Goal: Task Accomplishment & Management: Complete application form

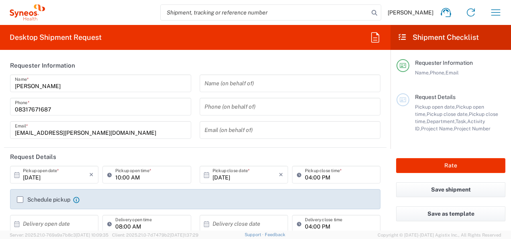
scroll to position [32, 0]
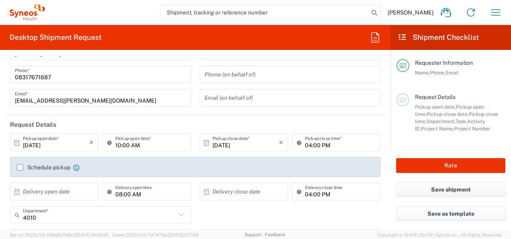
click at [20, 165] on label "Schedule pickup" at bounding box center [43, 167] width 53 height 6
click at [20, 167] on input "Schedule pickup" at bounding box center [20, 167] width 0 height 0
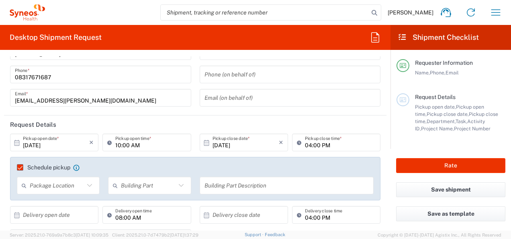
click at [255, 115] on agx-form-section "Requester Information [PERSON_NAME] Name * [PHONE_NUMBER] Phone * [EMAIL_ADDRES…" at bounding box center [195, 69] width 382 height 91
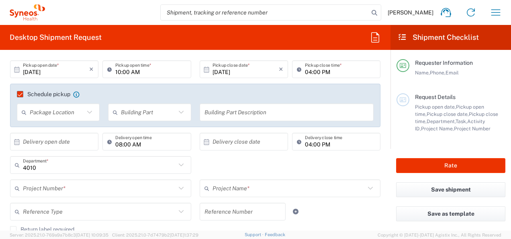
scroll to position [112, 0]
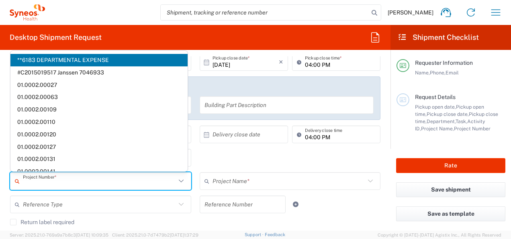
click at [91, 178] on input "text" at bounding box center [99, 181] width 153 height 14
paste input "7025945"
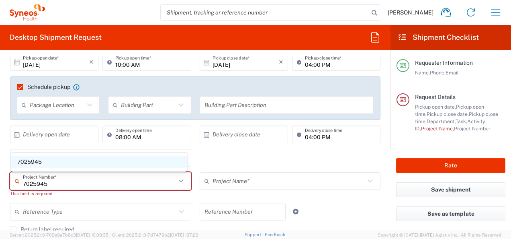
type input "7025945"
click at [41, 162] on span "7025945" at bounding box center [98, 161] width 177 height 12
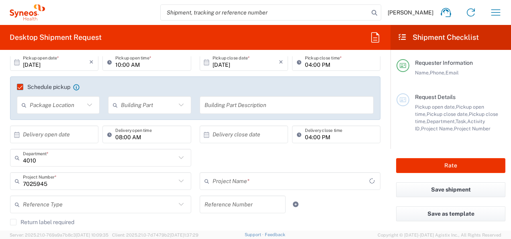
type input "Daiichi 7025945"
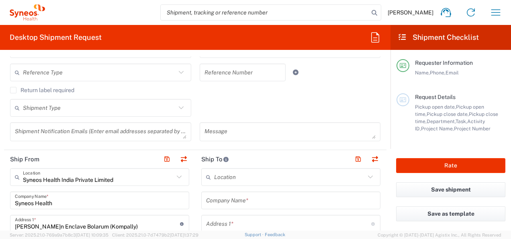
scroll to position [246, 0]
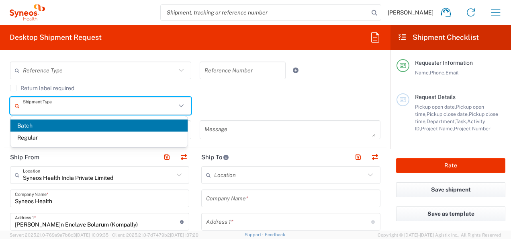
click at [92, 110] on input "text" at bounding box center [99, 106] width 153 height 14
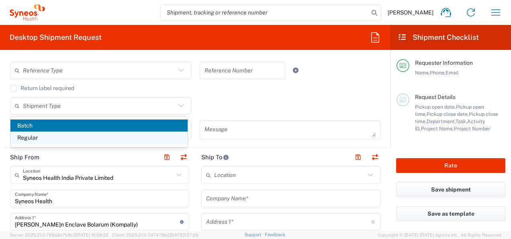
click at [68, 140] on span "Regular" at bounding box center [98, 137] width 177 height 12
type input "Regular"
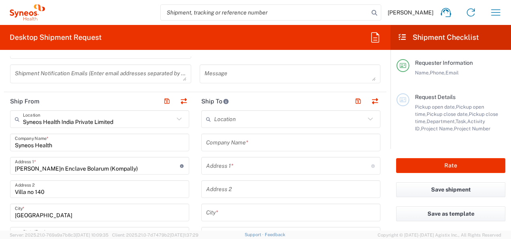
scroll to position [310, 0]
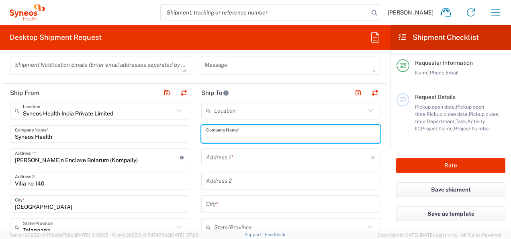
click at [235, 133] on input "text" at bounding box center [291, 134] width 170 height 14
paste input "Ospedale Santa[PERSON_NAME]a[PERSON_NAME]a Misericordia"
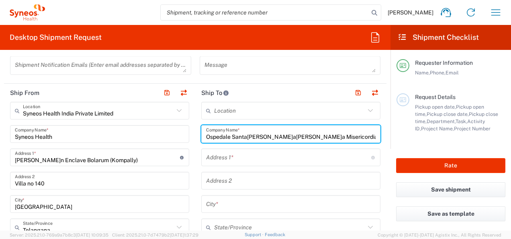
type input "Ospedale Santa[PERSON_NAME]a[PERSON_NAME]a Misericordia"
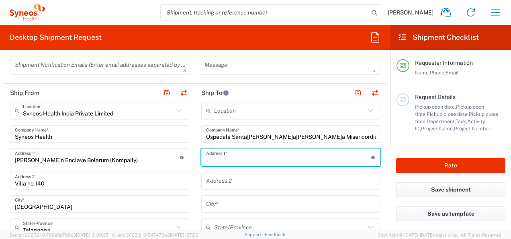
click at [284, 154] on input "text" at bounding box center [288, 157] width 165 height 14
paste input "[STREET_ADDRESS]"
paste input "[GEOGRAPHIC_DATA]"
type input "[STREET_ADDRESS]"
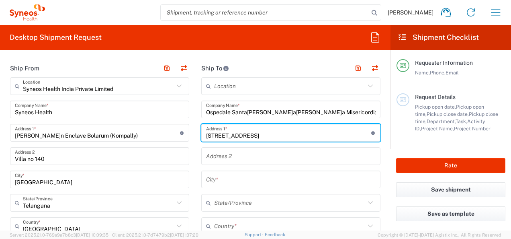
scroll to position [343, 0]
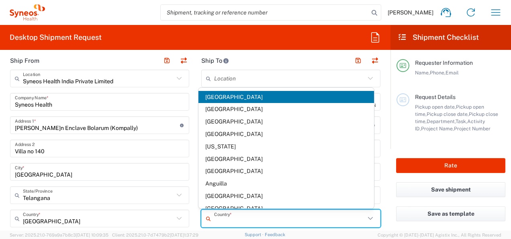
click at [276, 215] on input "text" at bounding box center [289, 218] width 151 height 14
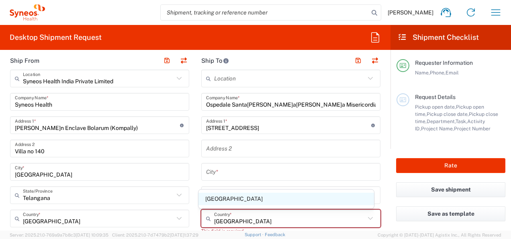
click at [238, 200] on span "[GEOGRAPHIC_DATA]" at bounding box center [285, 198] width 175 height 12
type input "[GEOGRAPHIC_DATA]"
type input "Sender/Shipper"
type input "Delivery Duty Paid"
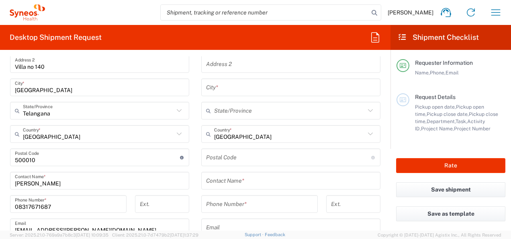
scroll to position [439, 0]
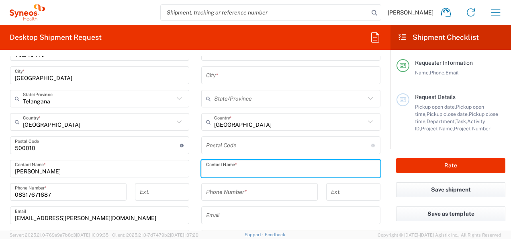
click at [239, 173] on input "text" at bounding box center [291, 168] width 170 height 14
paste input "[PERSON_NAME]"
type input "[PERSON_NAME]"
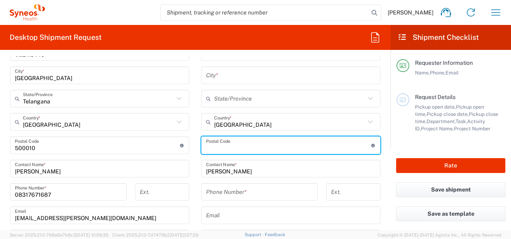
click at [239, 145] on input "undefined" at bounding box center [288, 145] width 165 height 14
paste input "6132"
type input "6132"
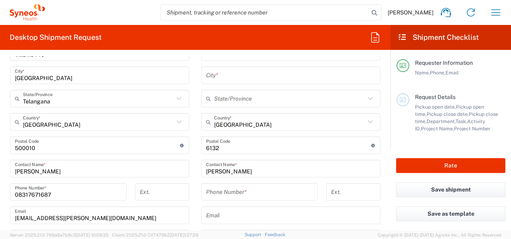
click at [190, 123] on main "Syneos Health India Private Limited Location Syneos Health India Private Limite…" at bounding box center [99, 153] width 191 height 361
click at [260, 94] on input "text" at bounding box center [289, 99] width 151 height 14
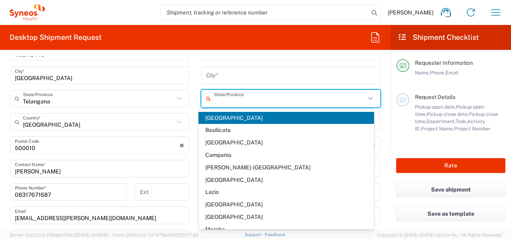
paste input "[GEOGRAPHIC_DATA]"
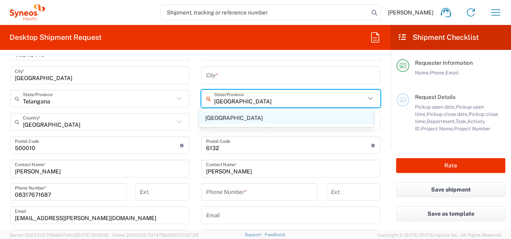
type input "[GEOGRAPHIC_DATA]"
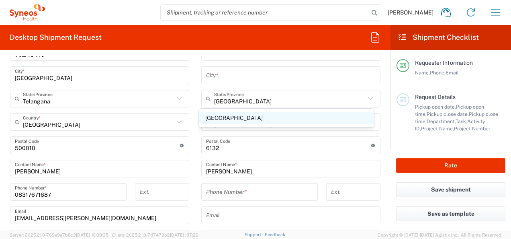
click at [236, 116] on span "[GEOGRAPHIC_DATA]" at bounding box center [285, 118] width 175 height 12
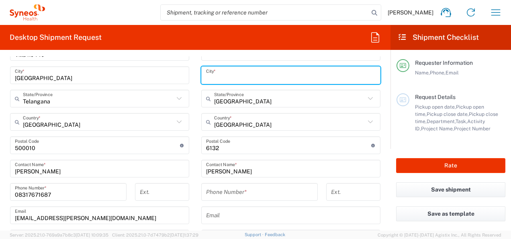
click at [236, 70] on input "text" at bounding box center [291, 75] width 170 height 14
paste input "[GEOGRAPHIC_DATA]"
type input "[GEOGRAPHIC_DATA]"
click at [197, 114] on main "Location [PERSON_NAME] LLC-[GEOGRAPHIC_DATA] [GEOGRAPHIC_DATA] [GEOGRAPHIC_DATA…" at bounding box center [290, 145] width 191 height 345
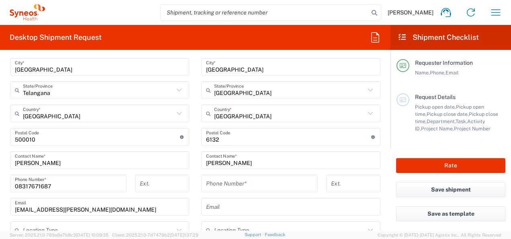
scroll to position [455, 0]
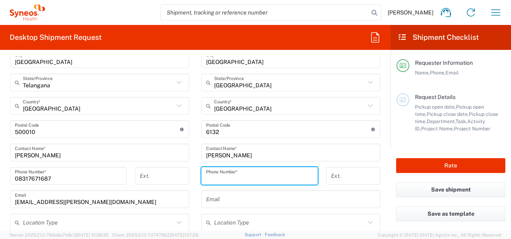
click at [264, 169] on input "tel" at bounding box center [259, 176] width 107 height 14
paste input "39 0755782661"
type input "39 0755782661"
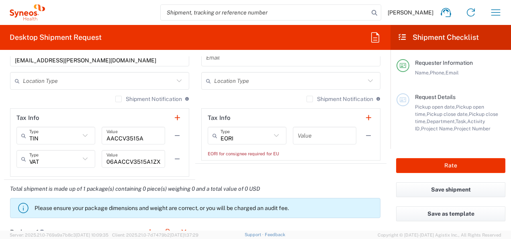
scroll to position [600, 0]
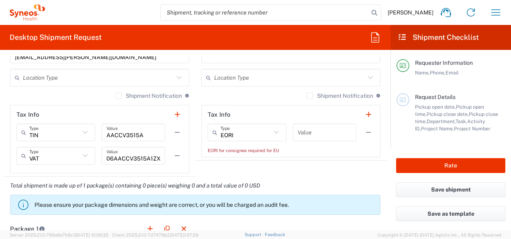
click at [271, 136] on icon at bounding box center [276, 132] width 10 height 10
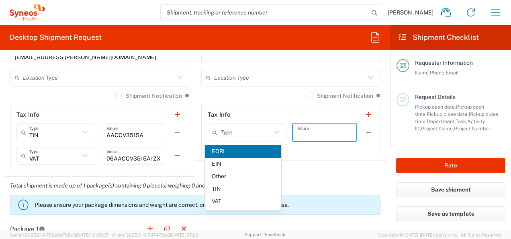
click at [298, 134] on input "text" at bounding box center [325, 132] width 54 height 14
type input "EORI"
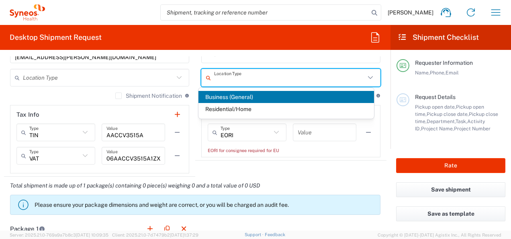
click at [308, 82] on input "text" at bounding box center [289, 78] width 151 height 14
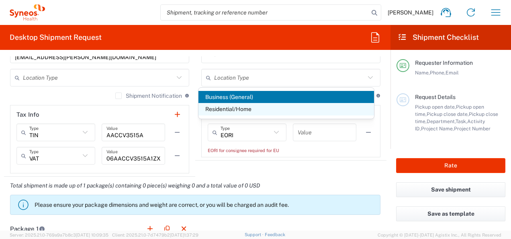
click at [258, 110] on span "Residential/Home" at bounding box center [285, 109] width 175 height 12
type input "Residential/Home"
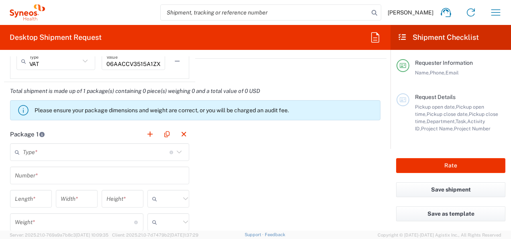
scroll to position [696, 0]
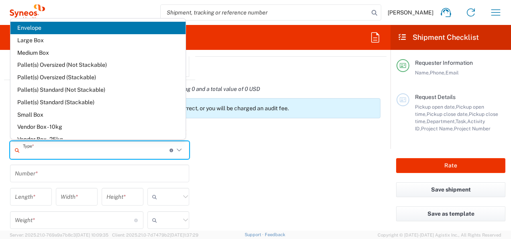
click at [102, 150] on input "text" at bounding box center [96, 150] width 147 height 14
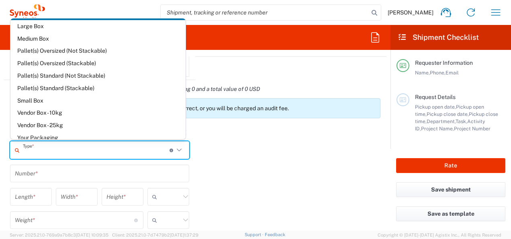
scroll to position [22, 0]
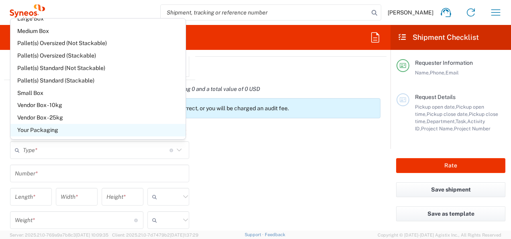
click at [85, 129] on span "Your Packaging" at bounding box center [97, 130] width 175 height 12
type input "Your Packaging"
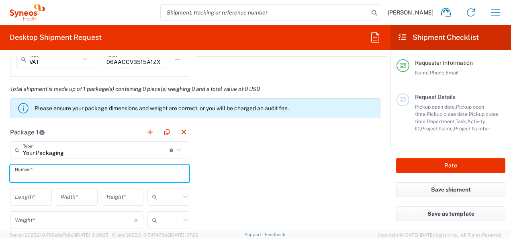
click at [74, 167] on input "text" at bounding box center [100, 173] width 170 height 14
type input "1"
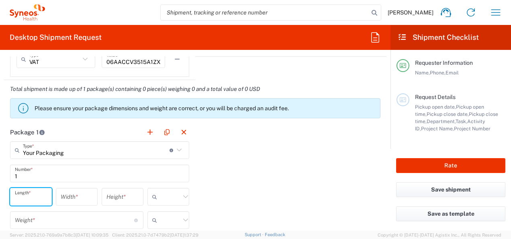
click at [29, 192] on input "number" at bounding box center [31, 197] width 32 height 14
type input "40"
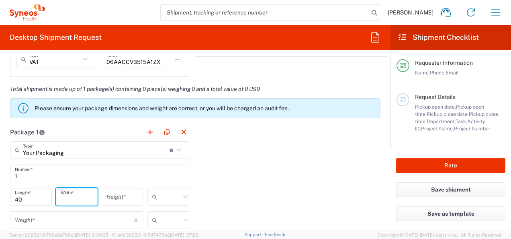
click at [67, 190] on input "number" at bounding box center [77, 197] width 32 height 14
type input "35"
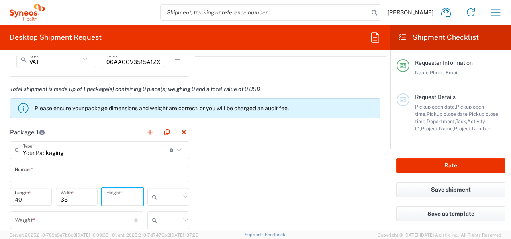
click at [131, 200] on input "number" at bounding box center [122, 197] width 32 height 14
type input "1"
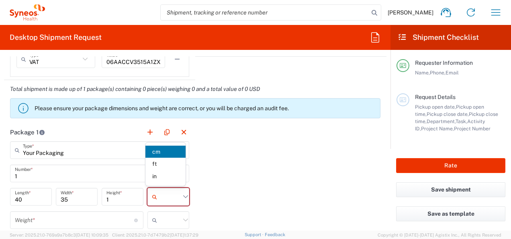
click at [171, 195] on input "text" at bounding box center [170, 196] width 20 height 13
click at [154, 152] on span "cm" at bounding box center [165, 151] width 40 height 12
type input "cm"
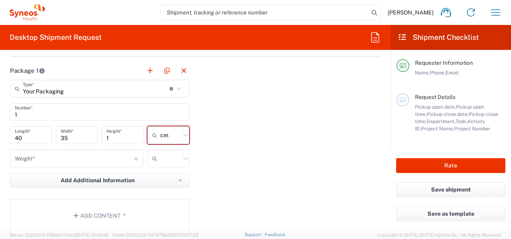
scroll to position [760, 0]
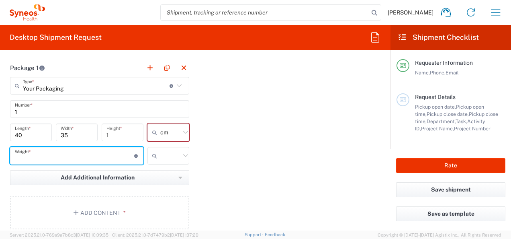
click at [108, 154] on input "number" at bounding box center [74, 156] width 119 height 14
type input "0.5"
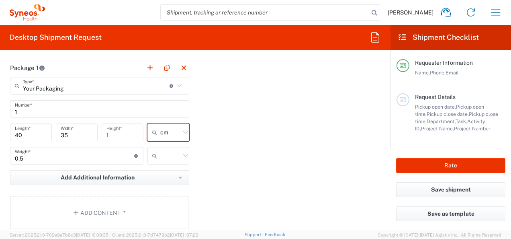
click at [177, 161] on div at bounding box center [168, 156] width 42 height 18
click at [164, 174] on span "kgs" at bounding box center [165, 174] width 40 height 12
type input "kgs"
click at [129, 203] on button "Add Content *" at bounding box center [99, 212] width 179 height 33
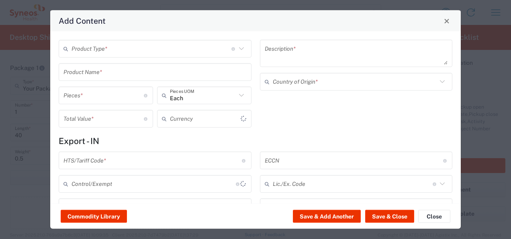
type input "US Dollar"
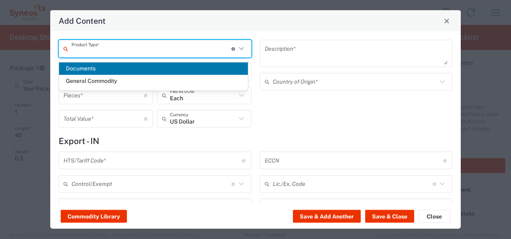
click at [124, 47] on input "text" at bounding box center [151, 48] width 160 height 14
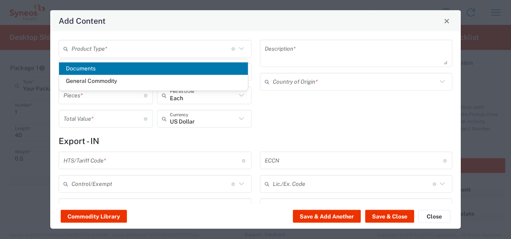
click at [113, 71] on span "Documents" at bounding box center [153, 68] width 189 height 12
type input "Documents"
type input "1"
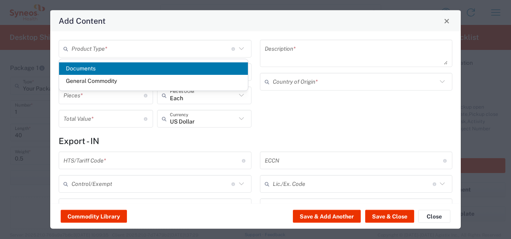
type textarea "Documents"
type input "[GEOGRAPHIC_DATA]"
type input "0000.00.0000"
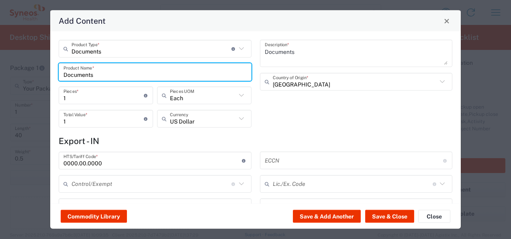
click at [104, 68] on input "Documents" at bounding box center [154, 72] width 183 height 14
type input "D"
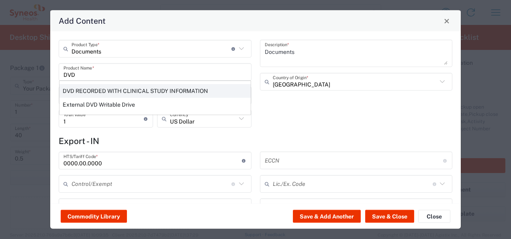
click at [104, 85] on div "DVD RECORDED WITH CLINICAL STUDY INFORMATION" at bounding box center [154, 91] width 191 height 14
type input "DVD RECORDED WITH CLINICAL STUDY INFORMATION"
type textarea "RECORDED WITH CLINICAL STUDY INFORMATION"
type input "[GEOGRAPHIC_DATA]"
type input "8523.49.4000"
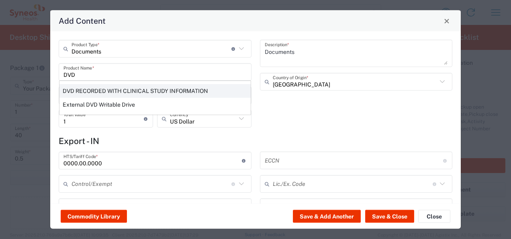
type input "BIS"
type input "EAR99"
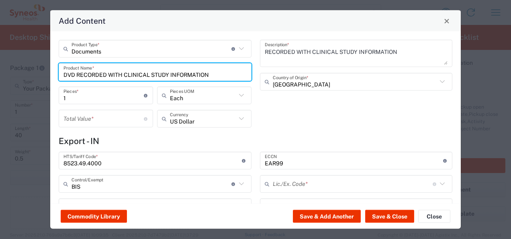
type input "NLR - No License Required"
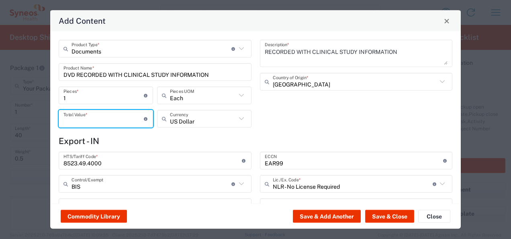
click at [114, 121] on input "number" at bounding box center [103, 118] width 80 height 14
type input "100"
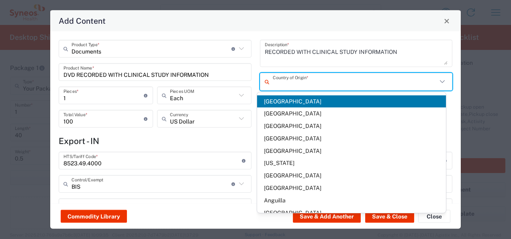
click at [324, 78] on input "text" at bounding box center [355, 81] width 165 height 14
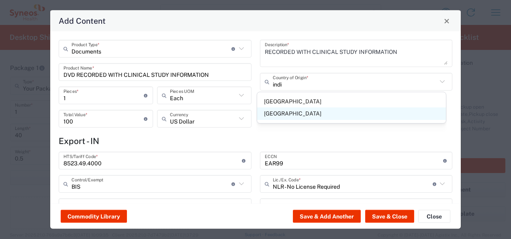
click at [264, 116] on span "[GEOGRAPHIC_DATA]" at bounding box center [351, 113] width 189 height 12
type input "[GEOGRAPHIC_DATA]"
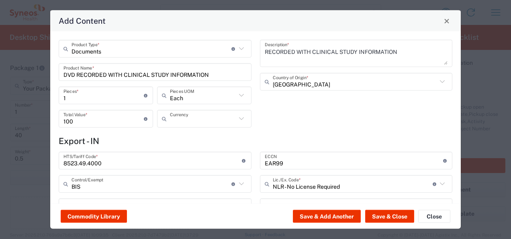
click at [187, 123] on input "text" at bounding box center [203, 118] width 66 height 14
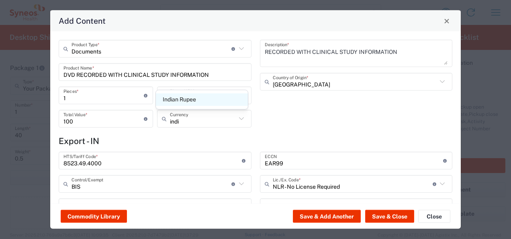
click at [190, 96] on span "Indian Rupee" at bounding box center [202, 99] width 92 height 12
type input "Indian Rupee"
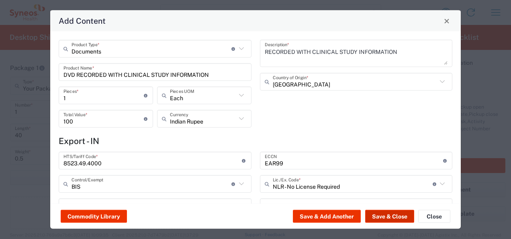
click at [382, 214] on button "Save & Close" at bounding box center [389, 216] width 49 height 13
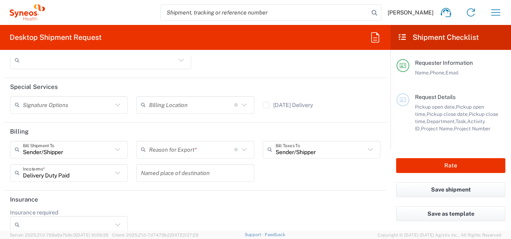
scroll to position [1187, 0]
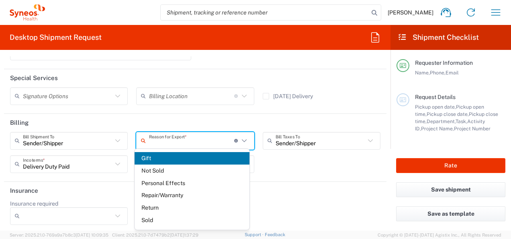
click at [210, 143] on input "text" at bounding box center [191, 140] width 85 height 14
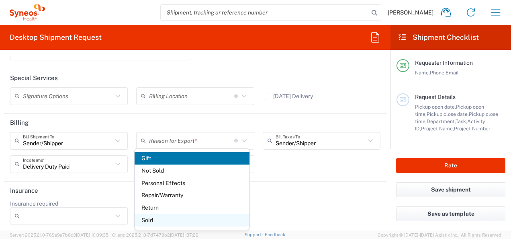
click at [157, 221] on span "Sold" at bounding box center [192, 220] width 115 height 12
type input "Sold"
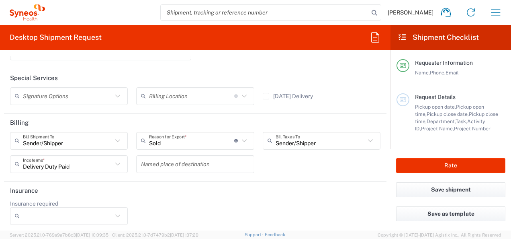
click at [224, 195] on header "Insurance" at bounding box center [195, 191] width 382 height 18
click at [390, 227] on div "Save as template" at bounding box center [450, 218] width 120 height 24
click at [415, 170] on button "Rate" at bounding box center [450, 165] width 109 height 15
type input "4010"
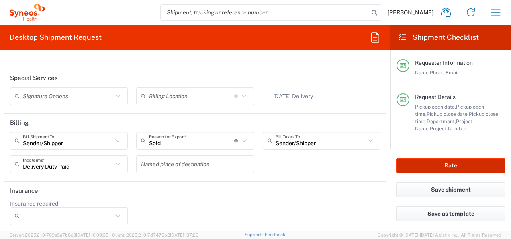
type input "7025945"
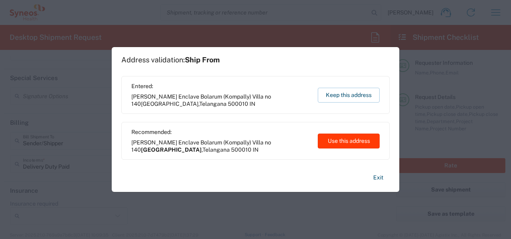
click at [344, 143] on button "Use this address" at bounding box center [349, 140] width 62 height 15
type input "[GEOGRAPHIC_DATA]"
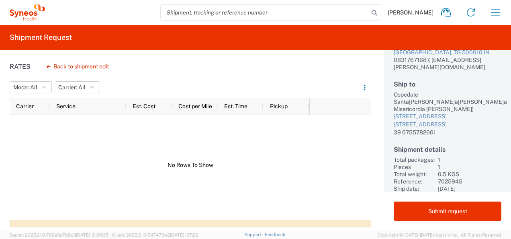
scroll to position [20, 0]
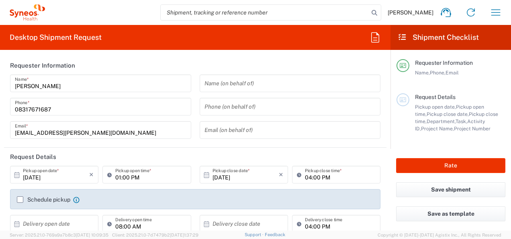
type input "Telangana"
type input "4010"
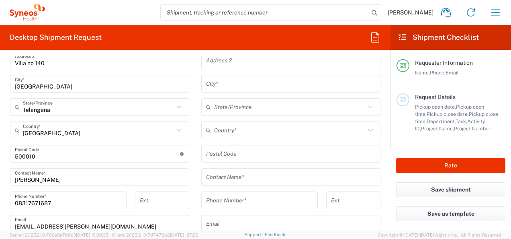
scroll to position [255, 0]
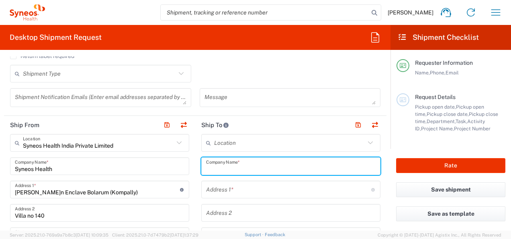
click at [275, 165] on input "text" at bounding box center [291, 166] width 170 height 14
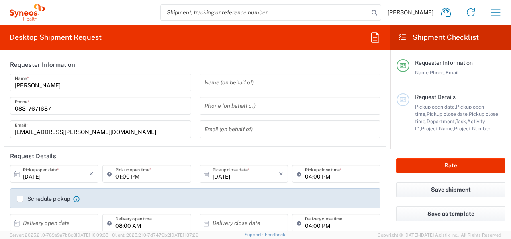
scroll to position [0, 0]
click at [61, 174] on input "[DATE]" at bounding box center [56, 174] width 66 height 14
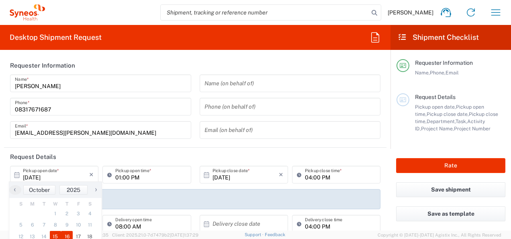
click at [68, 234] on span "16" at bounding box center [67, 236] width 12 height 11
type input "[DATE]"
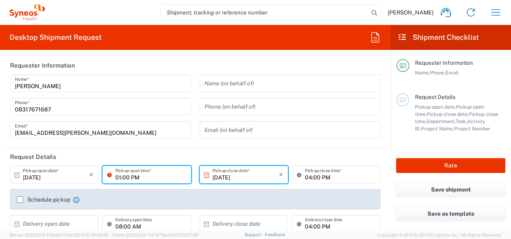
click at [123, 177] on input "01:00 PM" at bounding box center [150, 174] width 71 height 14
click at [149, 176] on input "10:00 PM" at bounding box center [150, 174] width 71 height 14
type input "10:00 AM"
click at [22, 196] on label "Schedule pickup" at bounding box center [43, 199] width 53 height 6
click at [20, 199] on input "Schedule pickup" at bounding box center [20, 199] width 0 height 0
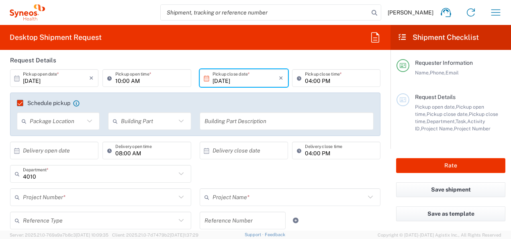
scroll to position [118, 0]
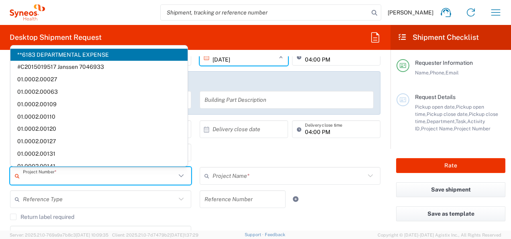
click at [87, 174] on input "text" at bounding box center [99, 176] width 153 height 14
paste input "7025945"
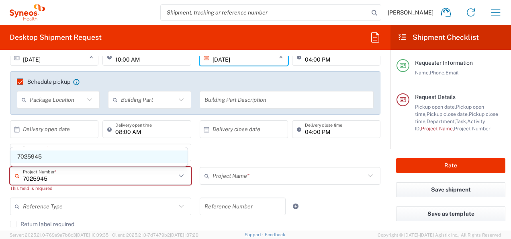
type input "7025945"
click at [37, 160] on span "7025945" at bounding box center [98, 156] width 177 height 12
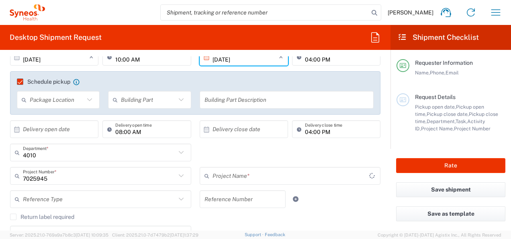
type input "Daiichi 7025945"
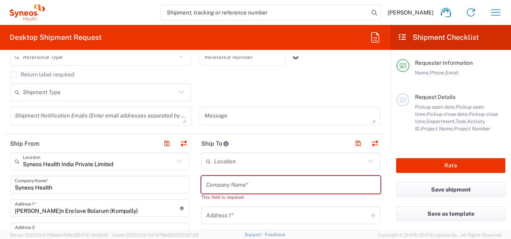
scroll to position [268, 0]
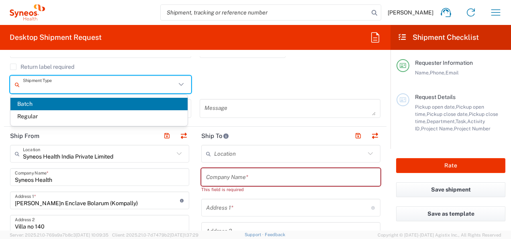
click at [79, 87] on input "text" at bounding box center [99, 85] width 153 height 14
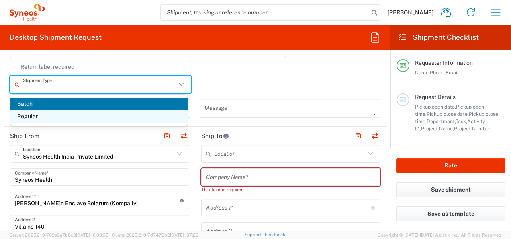
click at [65, 120] on span "Regular" at bounding box center [98, 116] width 177 height 12
type input "Regular"
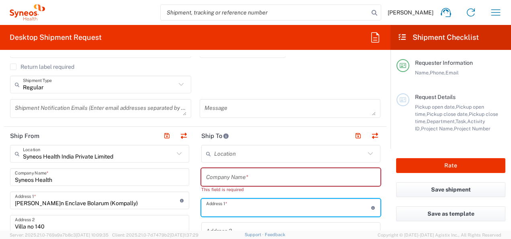
click at [233, 202] on input "text" at bounding box center [288, 207] width 165 height 14
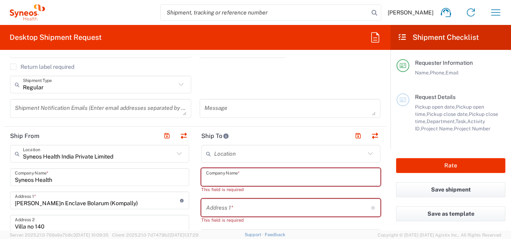
click at [219, 176] on input "text" at bounding box center [291, 177] width 170 height 14
paste input "Ospedale Santa[PERSON_NAME]a[PERSON_NAME]a Misericordia"
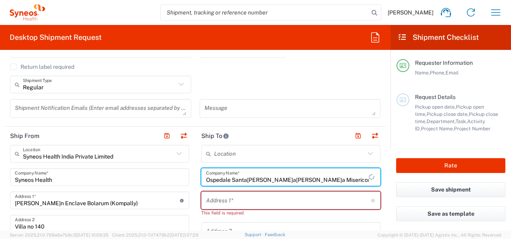
type input "Ospedale Santa[PERSON_NAME]a[PERSON_NAME]a Misericordia"
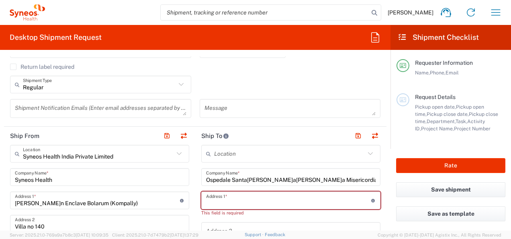
click at [235, 196] on input "text" at bounding box center [288, 200] width 165 height 14
paste input "[STREET_ADDRESS]"
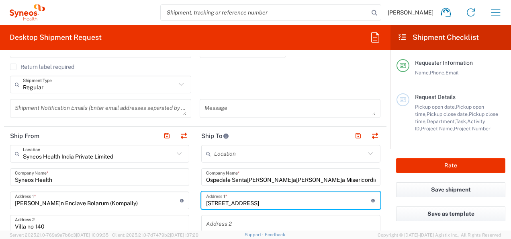
type input "[STREET_ADDRESS]"
click at [384, 224] on form "Requester Information [PERSON_NAME] Name * [PHONE_NUMBER] Phone * [EMAIL_ADDRES…" at bounding box center [195, 143] width 390 height 174
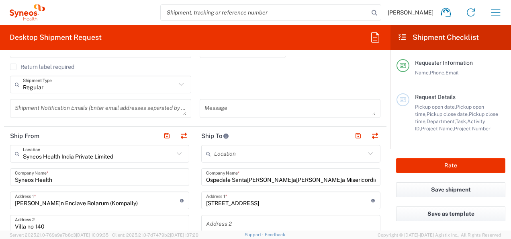
click at [384, 224] on form "Requester Information [PERSON_NAME] Name * [PHONE_NUMBER] Phone * [EMAIL_ADDRES…" at bounding box center [195, 143] width 390 height 174
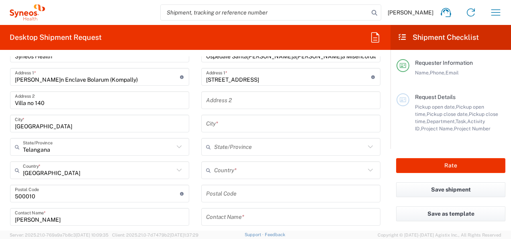
scroll to position [412, 0]
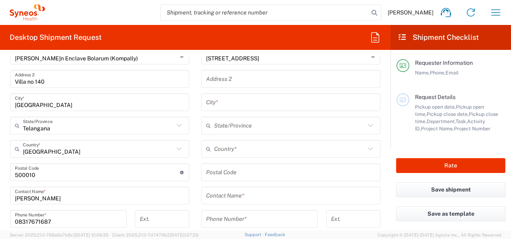
click at [239, 152] on input "text" at bounding box center [289, 149] width 151 height 14
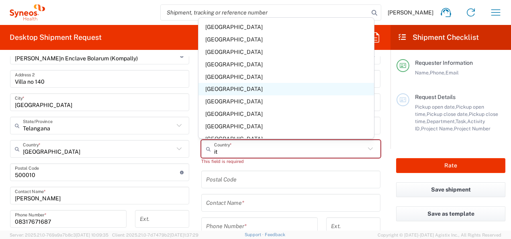
click at [215, 86] on span "[GEOGRAPHIC_DATA]" at bounding box center [285, 89] width 175 height 12
type input "[GEOGRAPHIC_DATA]"
type input "Sender/Shipper"
type input "Delivery Duty Paid"
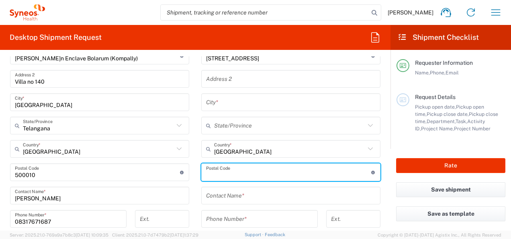
click at [229, 170] on input "undefined" at bounding box center [288, 172] width 165 height 14
type input "6132"
click at [195, 180] on main "Location [PERSON_NAME] LLC-[GEOGRAPHIC_DATA] [GEOGRAPHIC_DATA] [GEOGRAPHIC_DATA…" at bounding box center [290, 172] width 191 height 345
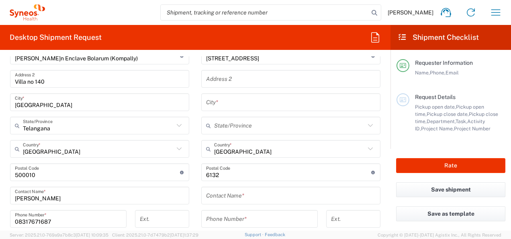
click at [235, 125] on input "text" at bounding box center [289, 125] width 151 height 14
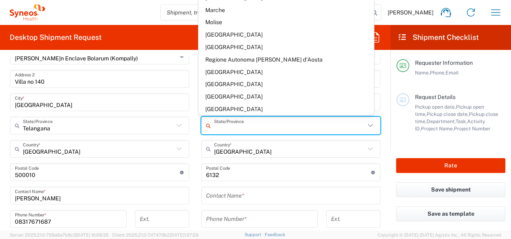
scroll to position [133, 0]
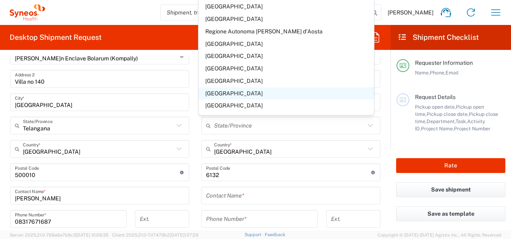
click at [211, 99] on span "[GEOGRAPHIC_DATA]" at bounding box center [285, 93] width 175 height 12
type input "[GEOGRAPHIC_DATA]"
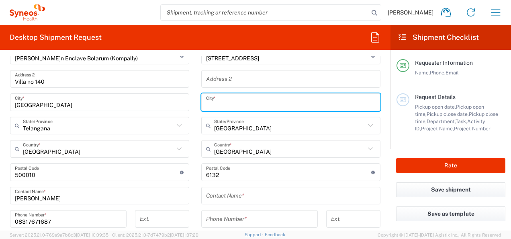
click at [217, 99] on input "text" at bounding box center [291, 102] width 170 height 14
paste input "[GEOGRAPHIC_DATA]"
type input "[GEOGRAPHIC_DATA]"
click at [230, 213] on input "tel" at bounding box center [259, 219] width 107 height 14
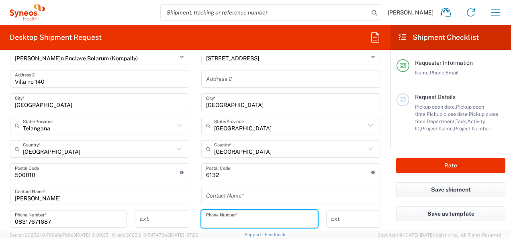
paste input "39 0755782661"
type input "39 0755782661"
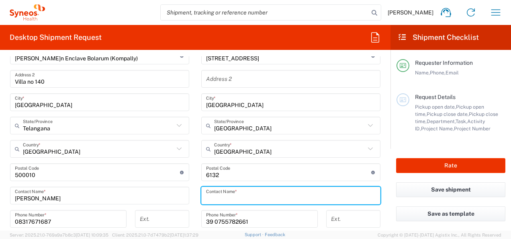
click at [256, 197] on input "text" at bounding box center [291, 195] width 170 height 14
paste input "[PERSON_NAME]"
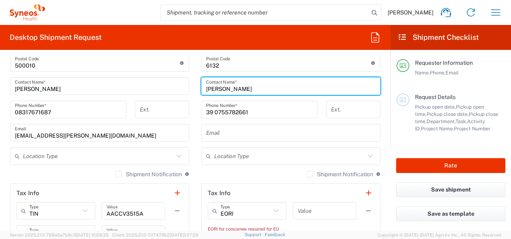
scroll to position [525, 0]
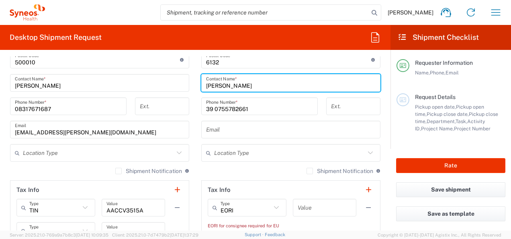
type input "[PERSON_NAME]"
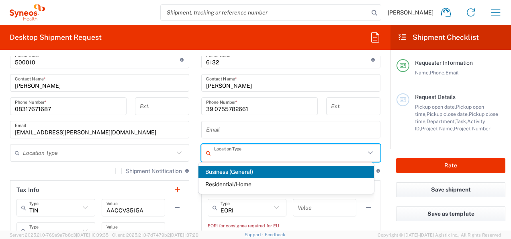
click at [246, 151] on input "text" at bounding box center [289, 153] width 151 height 14
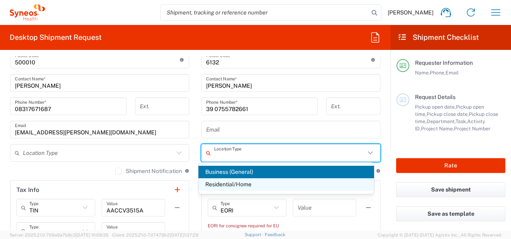
click at [234, 184] on span "Residential/Home" at bounding box center [285, 184] width 175 height 12
type input "Residential/Home"
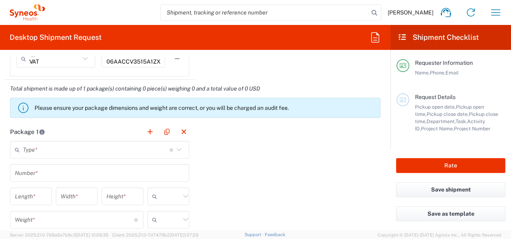
scroll to position [712, 0]
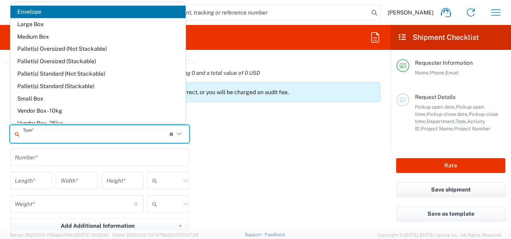
click at [115, 133] on input "text" at bounding box center [96, 134] width 147 height 14
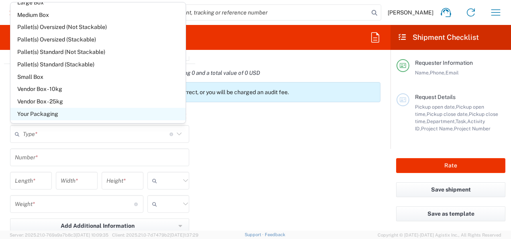
click at [94, 111] on span "Your Packaging" at bounding box center [97, 114] width 175 height 12
type input "Your Packaging"
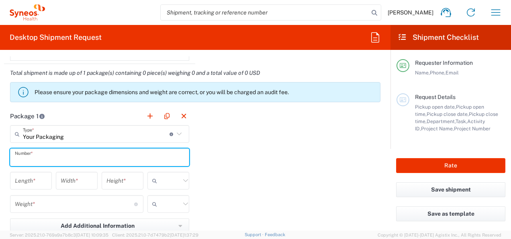
click at [55, 155] on input "text" at bounding box center [100, 157] width 170 height 14
type input "1"
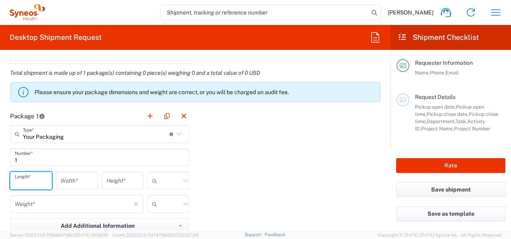
click at [44, 176] on input "number" at bounding box center [31, 181] width 32 height 14
type input "40"
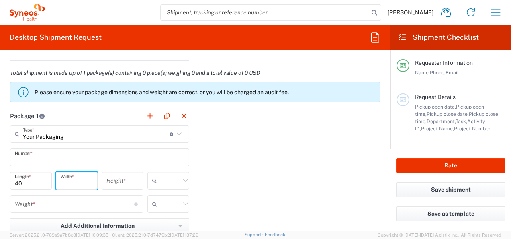
click at [75, 179] on input "number" at bounding box center [77, 181] width 32 height 14
type input "2"
type input "35"
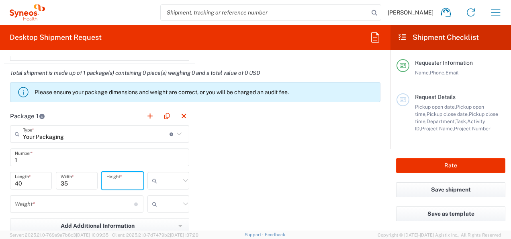
click at [113, 176] on input "number" at bounding box center [122, 181] width 32 height 14
type input "1"
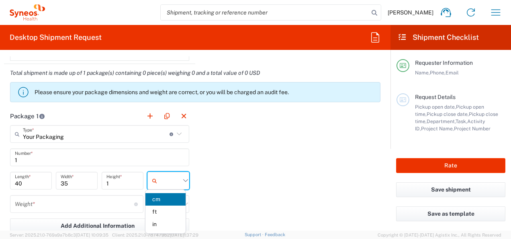
click at [176, 181] on input "text" at bounding box center [170, 180] width 20 height 13
click at [167, 200] on span "cm" at bounding box center [165, 199] width 40 height 12
type input "cm"
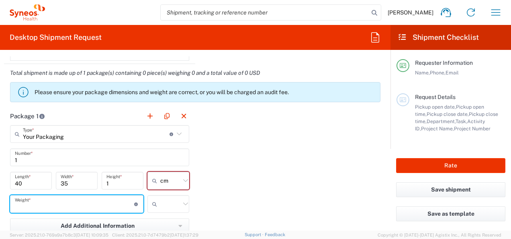
click at [91, 204] on input "number" at bounding box center [74, 204] width 119 height 14
type input "0.5"
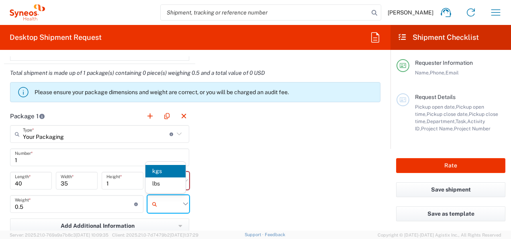
click at [170, 208] on input "text" at bounding box center [170, 203] width 20 height 13
click at [160, 173] on span "kgs" at bounding box center [165, 171] width 40 height 12
type input "kgs"
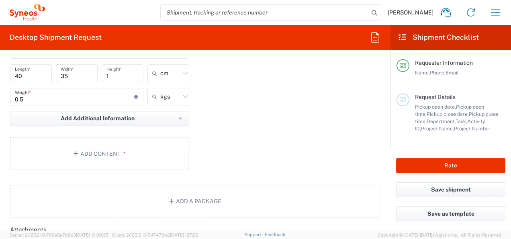
scroll to position [835, 0]
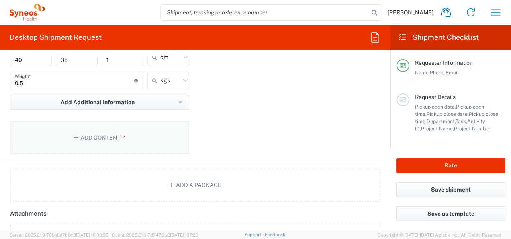
click at [120, 121] on button "Add Content *" at bounding box center [99, 137] width 179 height 33
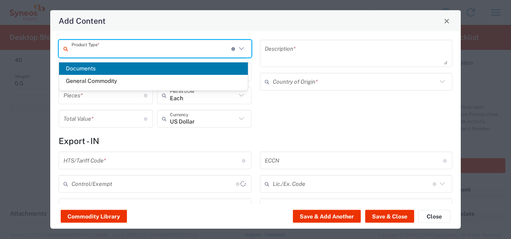
click at [124, 49] on input "text" at bounding box center [151, 48] width 160 height 14
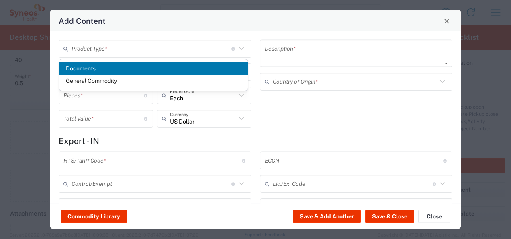
click at [107, 72] on span "Documents" at bounding box center [153, 68] width 189 height 12
type input "Documents"
type input "1"
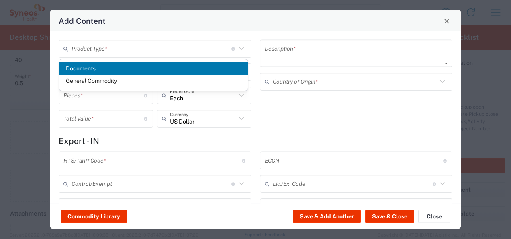
type textarea "Documents"
type input "[GEOGRAPHIC_DATA]"
type input "0000.00.0000"
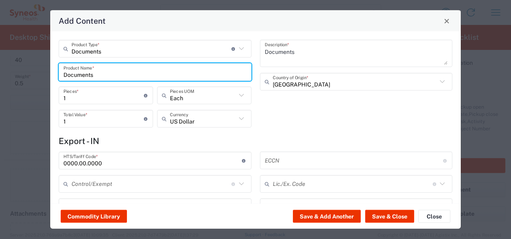
click at [121, 78] on input "Documents" at bounding box center [154, 72] width 183 height 14
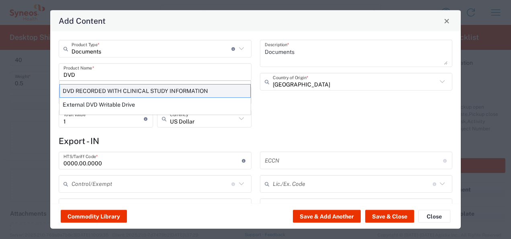
click at [132, 86] on div "DVD RECORDED WITH CLINICAL STUDY INFORMATION" at bounding box center [154, 91] width 191 height 14
type input "DVD RECORDED WITH CLINICAL STUDY INFORMATION"
type textarea "RECORDED WITH CLINICAL STUDY INFORMATION"
type input "[GEOGRAPHIC_DATA]"
type input "8523.49.4000"
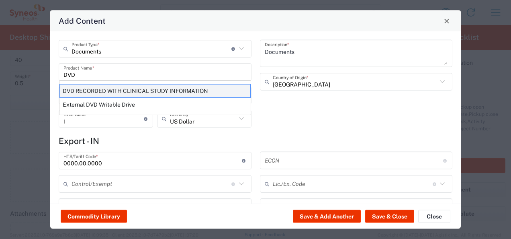
type input "BIS"
type input "EAR99"
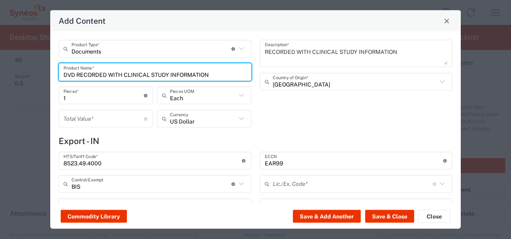
type input "NLR - No License Required"
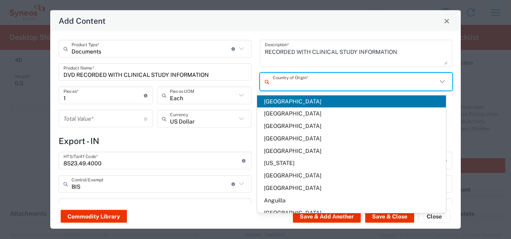
click at [300, 86] on input "text" at bounding box center [355, 81] width 165 height 14
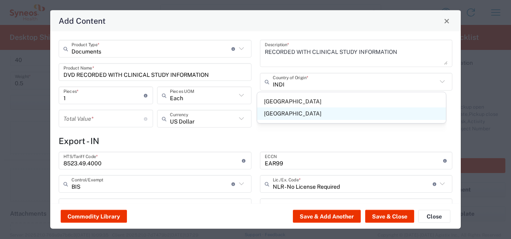
click at [284, 116] on span "[GEOGRAPHIC_DATA]" at bounding box center [351, 113] width 189 height 12
type input "[GEOGRAPHIC_DATA]"
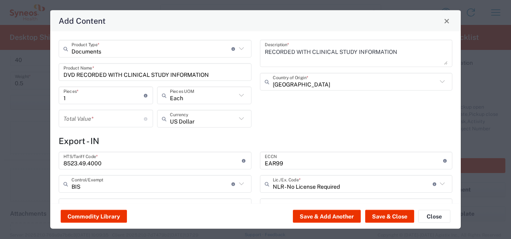
click at [61, 122] on div "Total Value * Total value of all the pieces" at bounding box center [106, 119] width 94 height 18
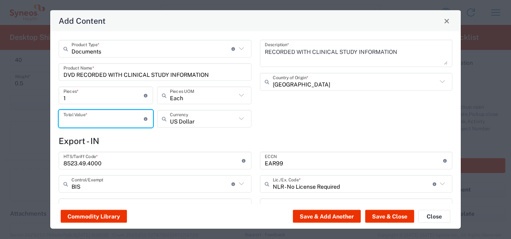
click at [77, 120] on input "number" at bounding box center [103, 118] width 80 height 14
type input "100"
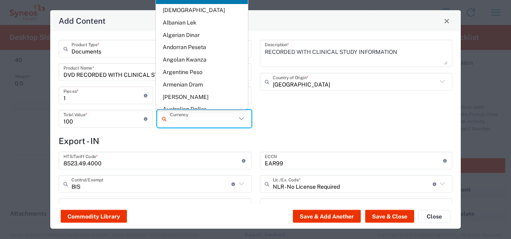
click at [212, 125] on input "text" at bounding box center [203, 118] width 66 height 14
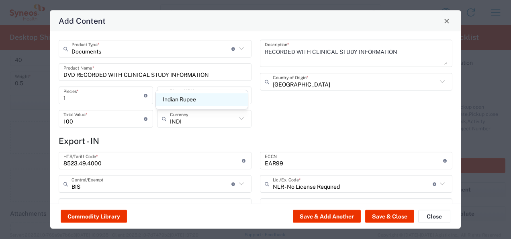
click at [190, 103] on span "Indian Rupee" at bounding box center [202, 99] width 92 height 12
type input "Indian Rupee"
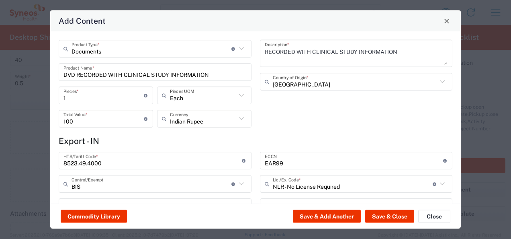
click at [324, 140] on h4 "Export - IN" at bounding box center [256, 141] width 394 height 10
click at [387, 216] on button "Save & Close" at bounding box center [389, 216] width 49 height 13
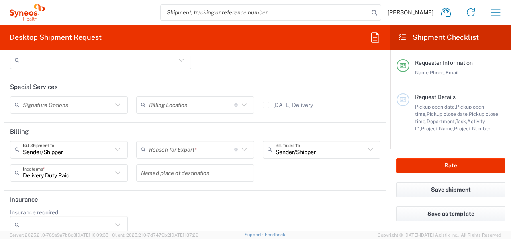
scroll to position [1187, 0]
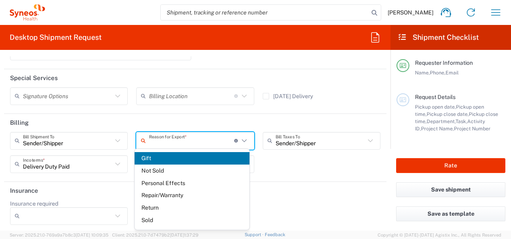
click at [181, 133] on input "text" at bounding box center [191, 140] width 85 height 14
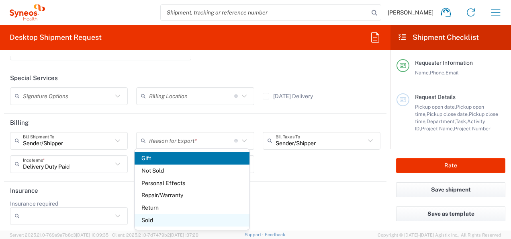
click at [155, 220] on span "Sold" at bounding box center [192, 220] width 115 height 12
type input "Sold"
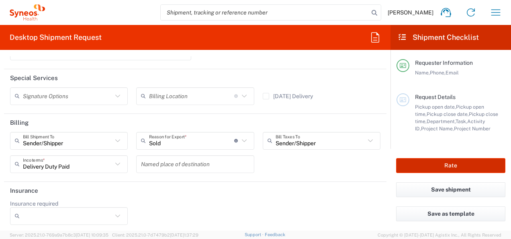
click at [445, 165] on button "Rate" at bounding box center [450, 165] width 109 height 15
type input "4010"
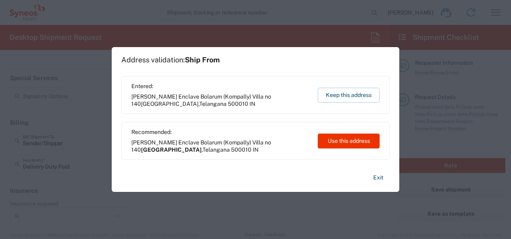
type input "7025945"
click at [338, 143] on button "Use this address" at bounding box center [349, 140] width 62 height 15
type input "[GEOGRAPHIC_DATA]"
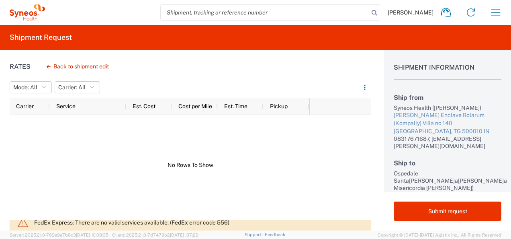
scroll to position [16, 0]
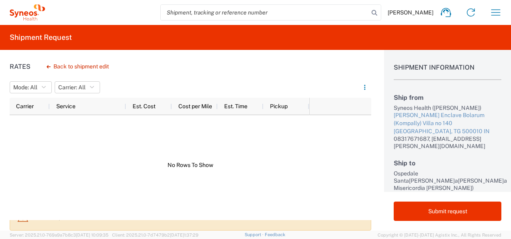
click at [260, 142] on div at bounding box center [160, 165] width 300 height 100
